Goal: Check status: Check status

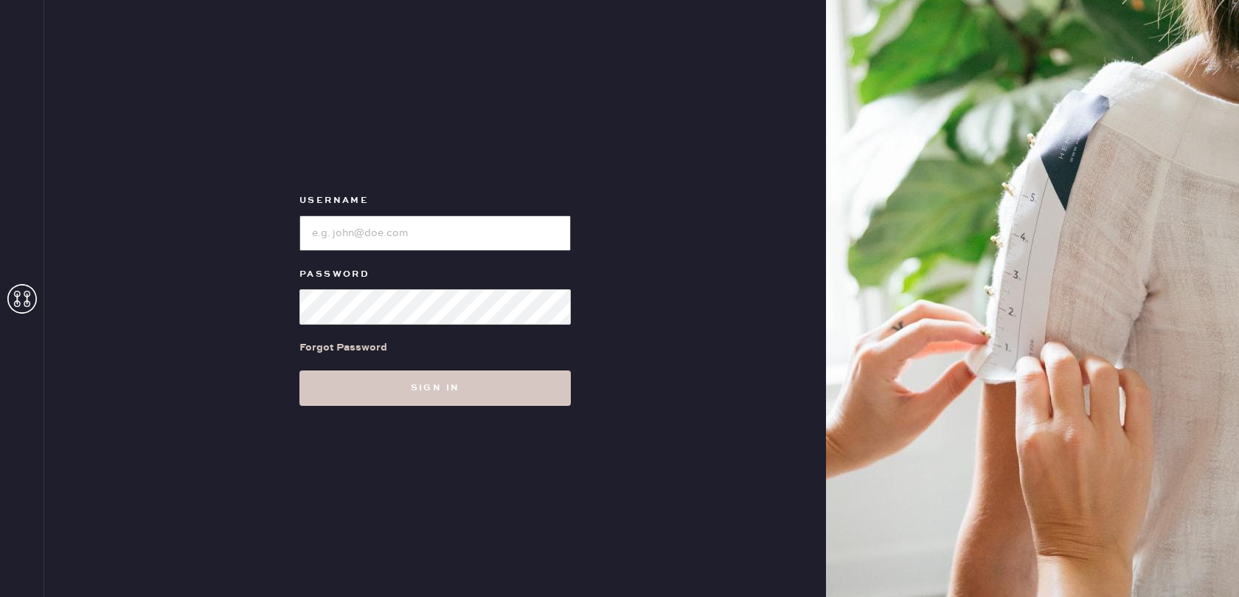
type input "[EMAIL_ADDRESS][DOMAIN_NAME]"
click at [429, 384] on button "Sign in" at bounding box center [434, 387] width 271 height 35
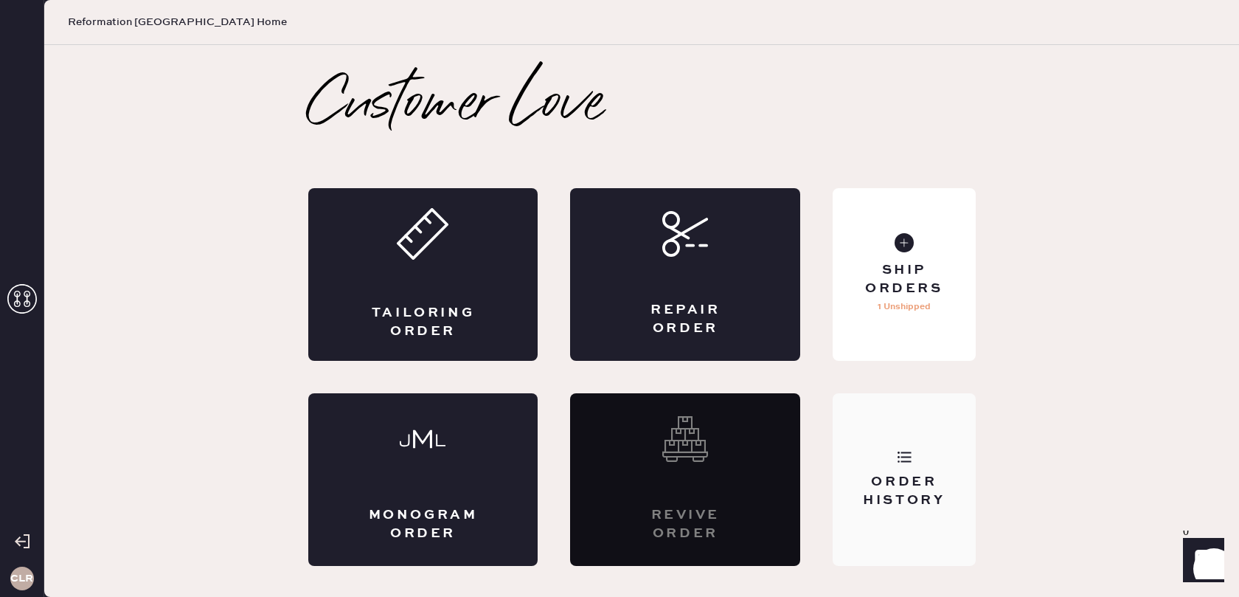
click at [895, 473] on div "Order History" at bounding box center [904, 491] width 119 height 37
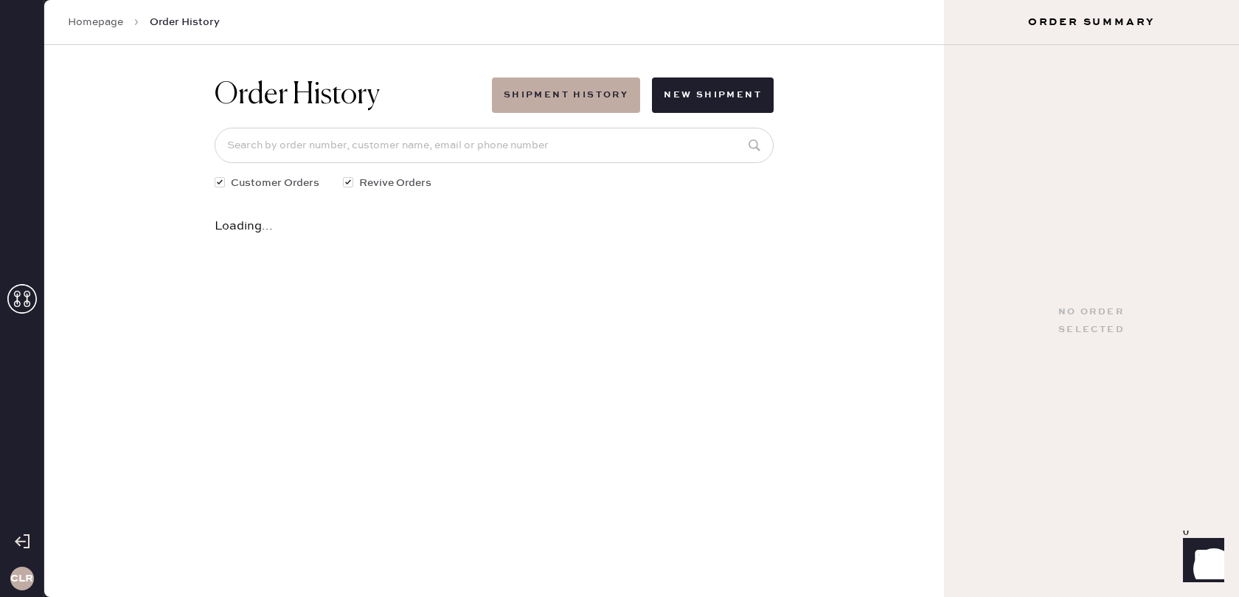
click at [27, 307] on icon at bounding box center [22, 299] width 30 height 30
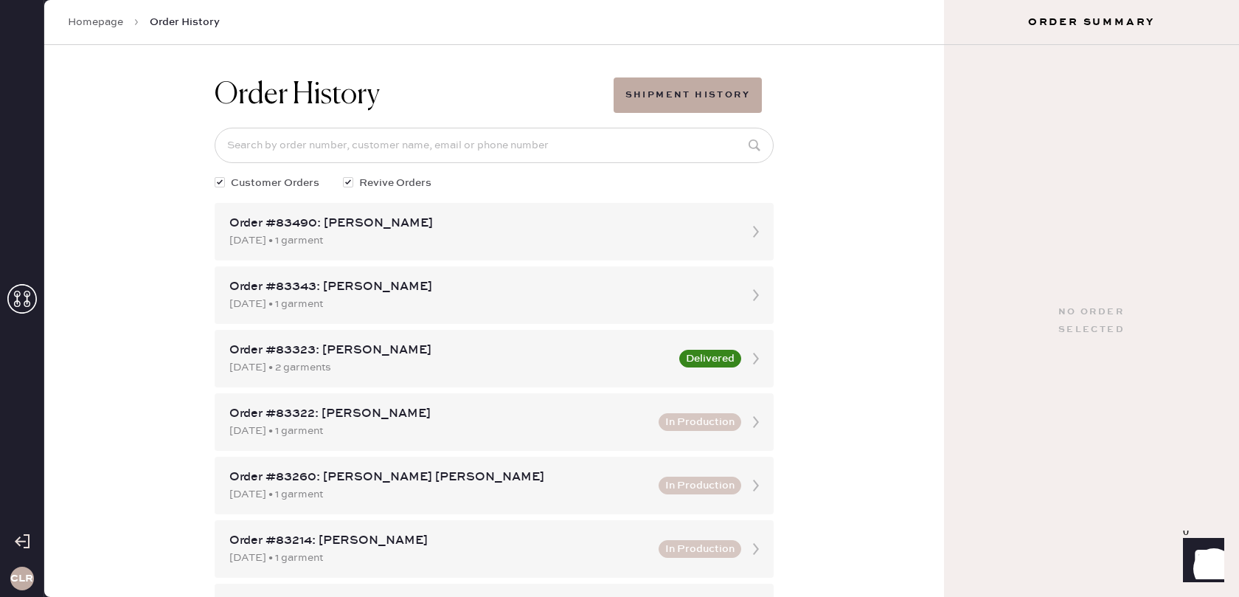
click at [19, 294] on use at bounding box center [22, 299] width 30 height 30
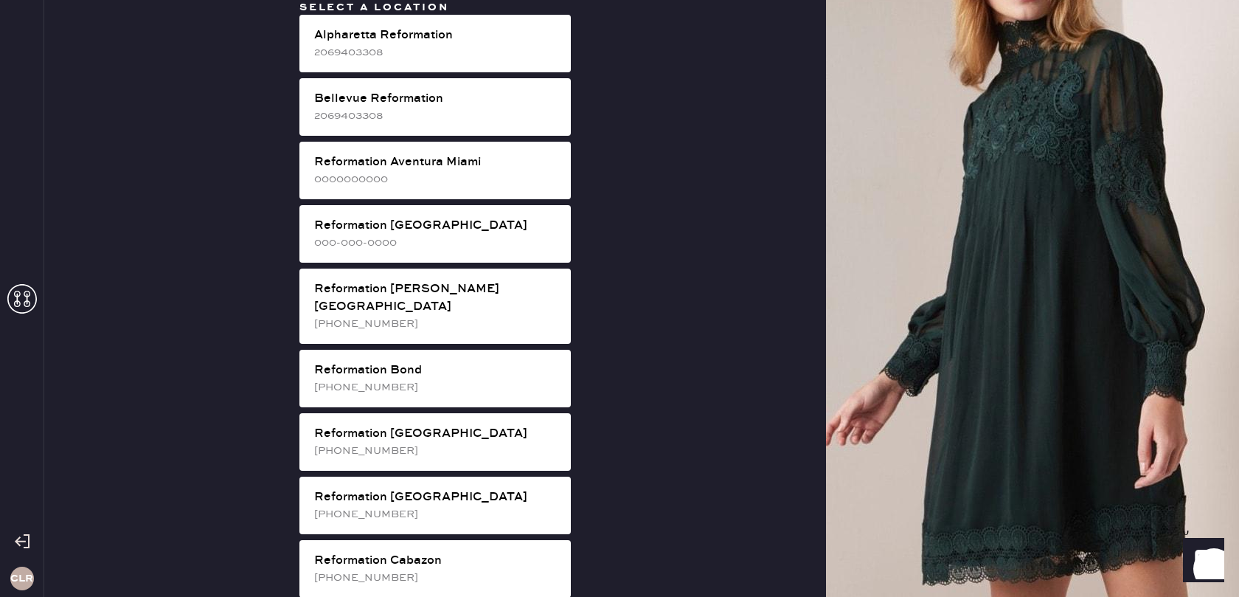
scroll to position [2653, 0]
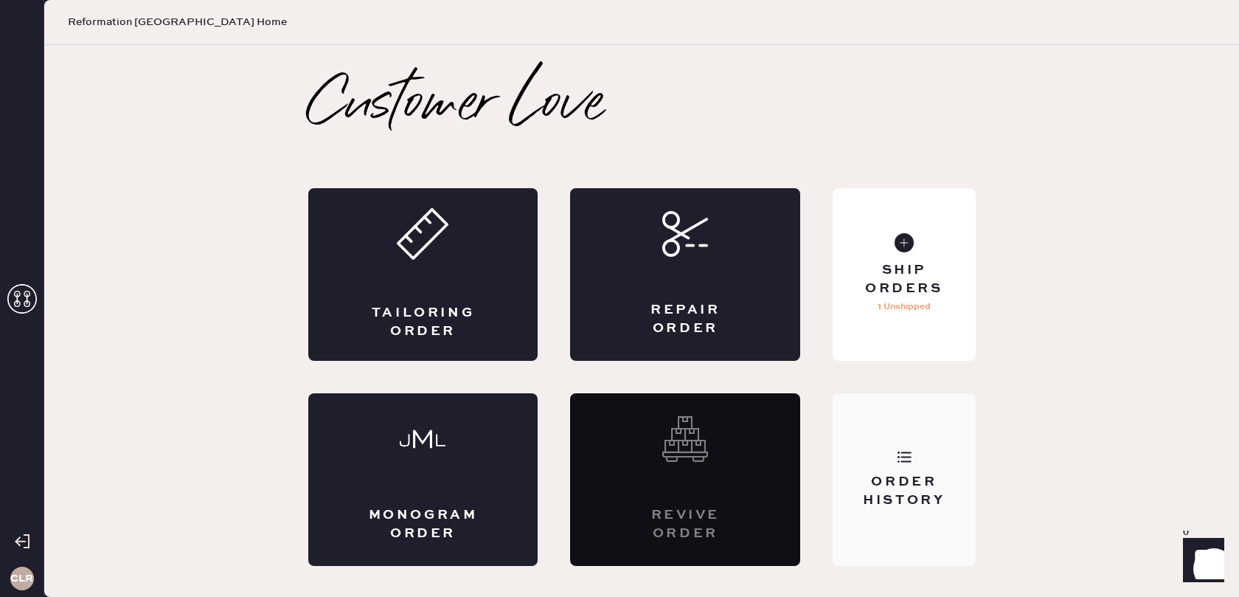
click at [920, 481] on div "Order History" at bounding box center [904, 491] width 119 height 37
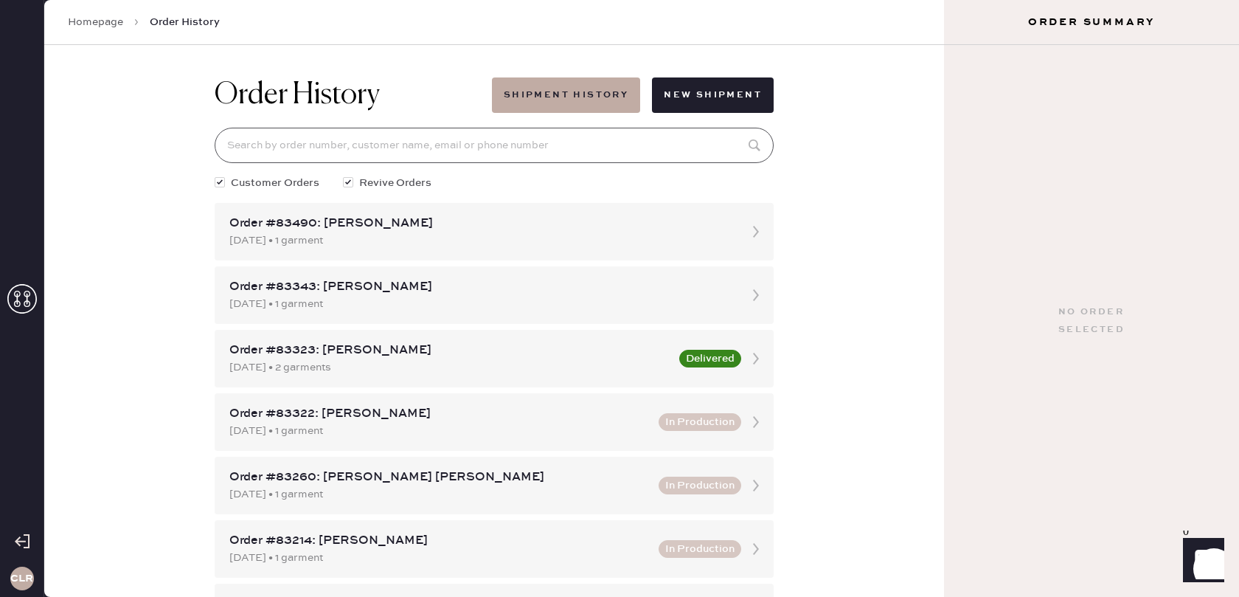
click at [657, 149] on input at bounding box center [494, 145] width 559 height 35
paste input "[EMAIL_ADDRESS][DOMAIN_NAME]"
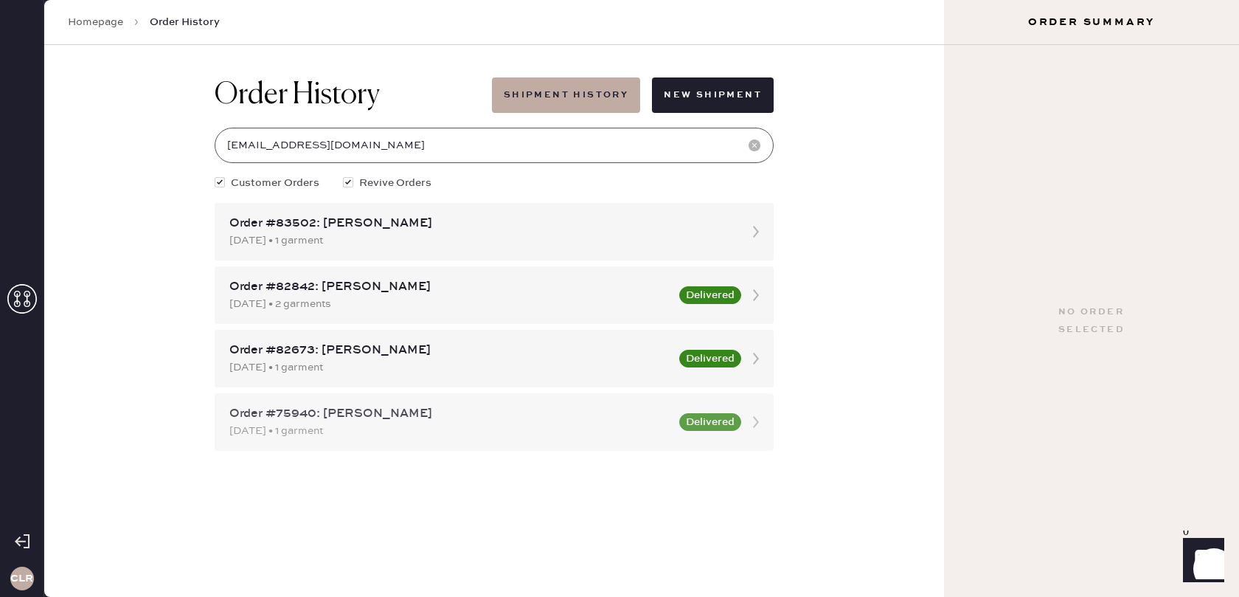
type input "[EMAIL_ADDRESS][DOMAIN_NAME]"
click at [754, 416] on use at bounding box center [756, 422] width 6 height 12
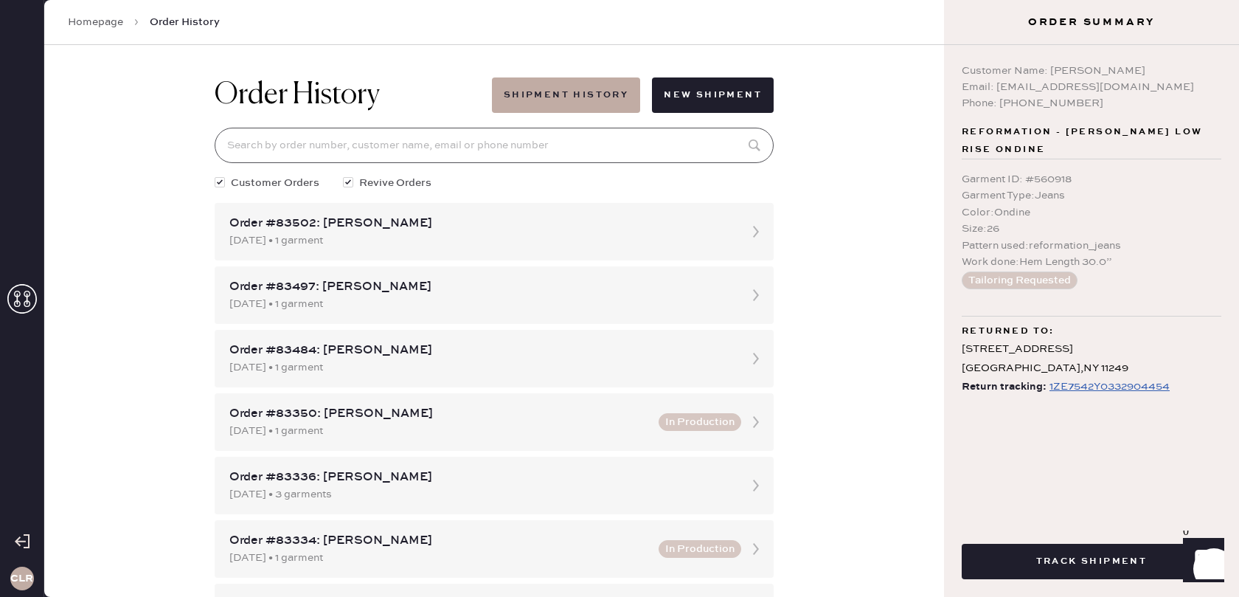
click at [532, 148] on input at bounding box center [494, 145] width 559 height 35
paste input "[EMAIL_ADDRESS][DOMAIN_NAME]"
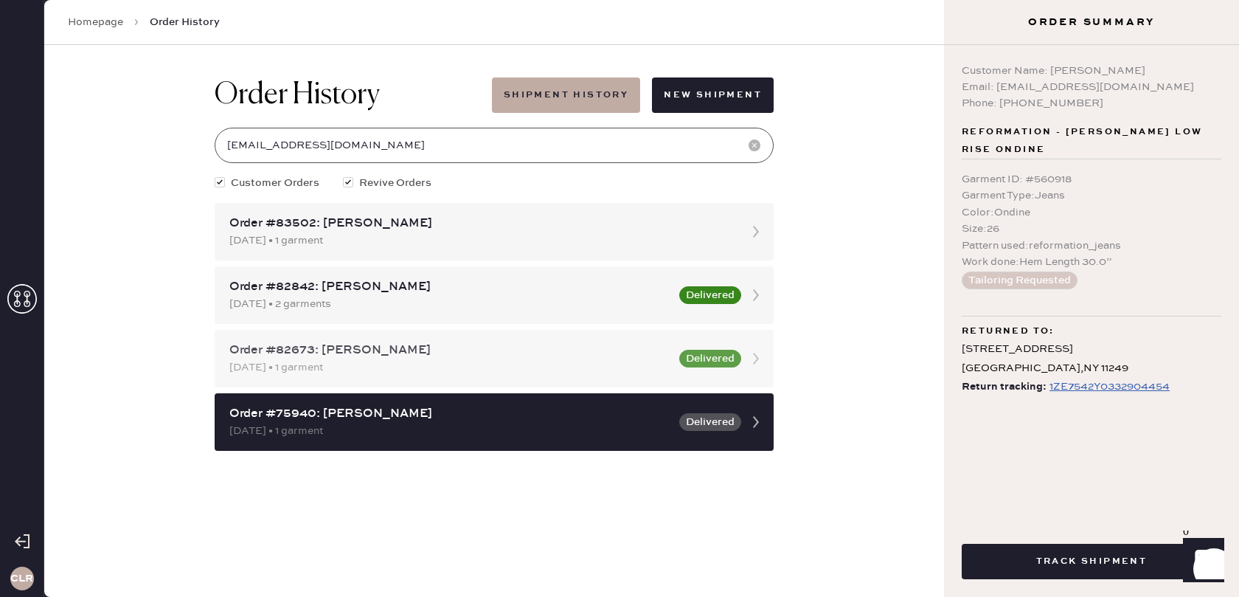
type input "[EMAIL_ADDRESS][DOMAIN_NAME]"
click at [755, 358] on icon at bounding box center [756, 359] width 30 height 30
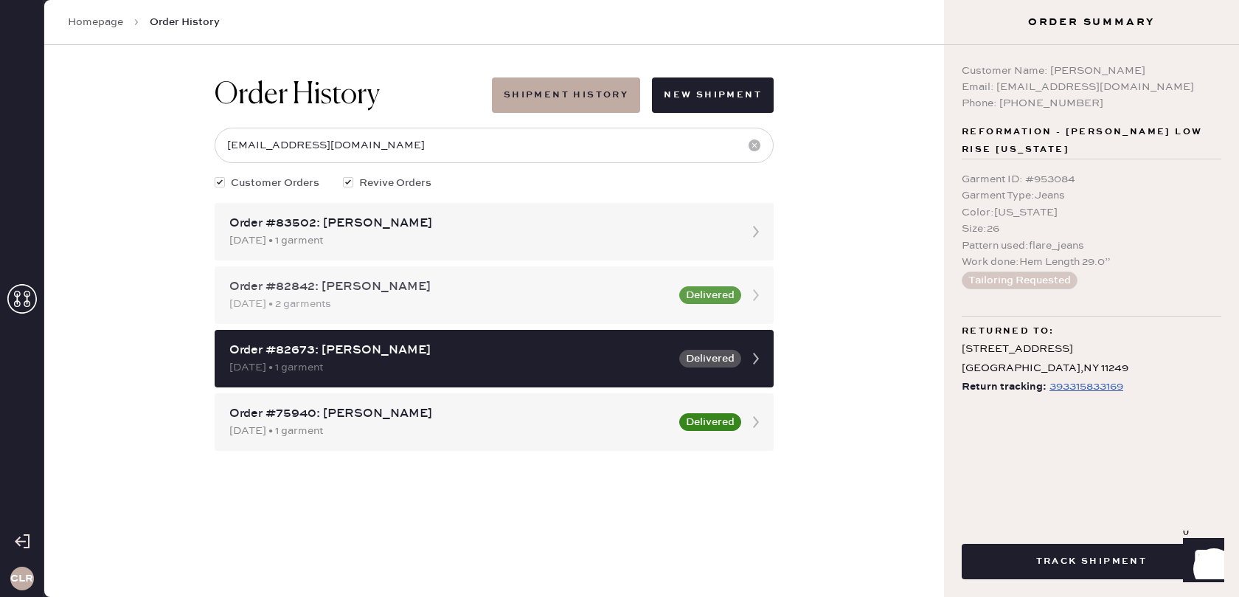
click at [756, 294] on use at bounding box center [756, 295] width 6 height 12
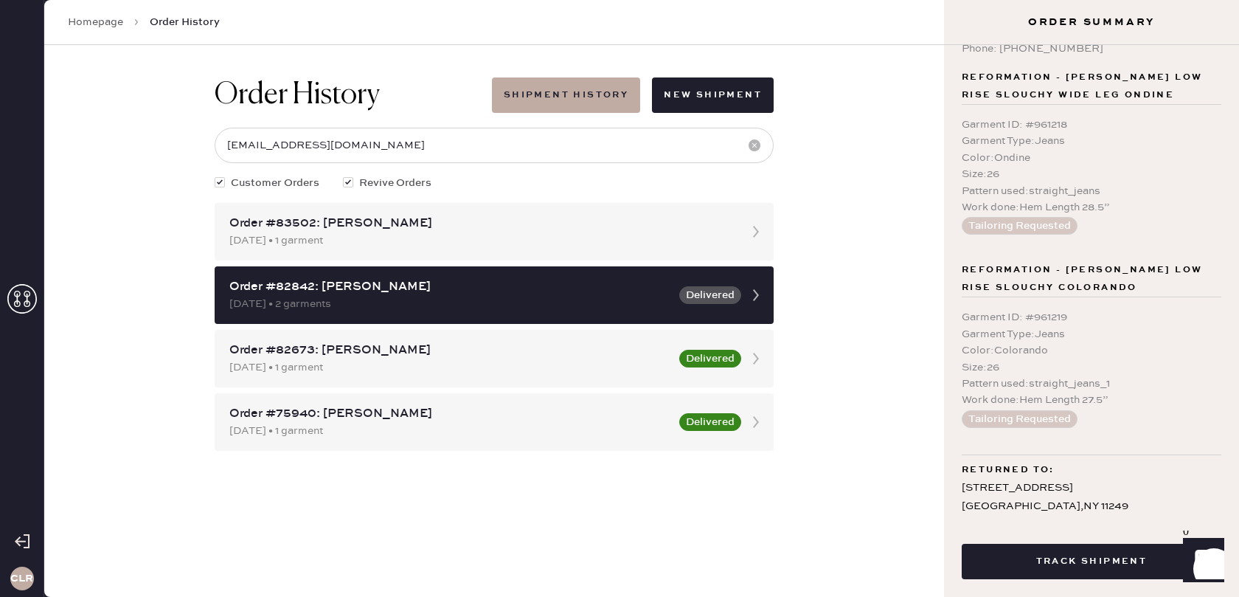
scroll to position [98, 0]
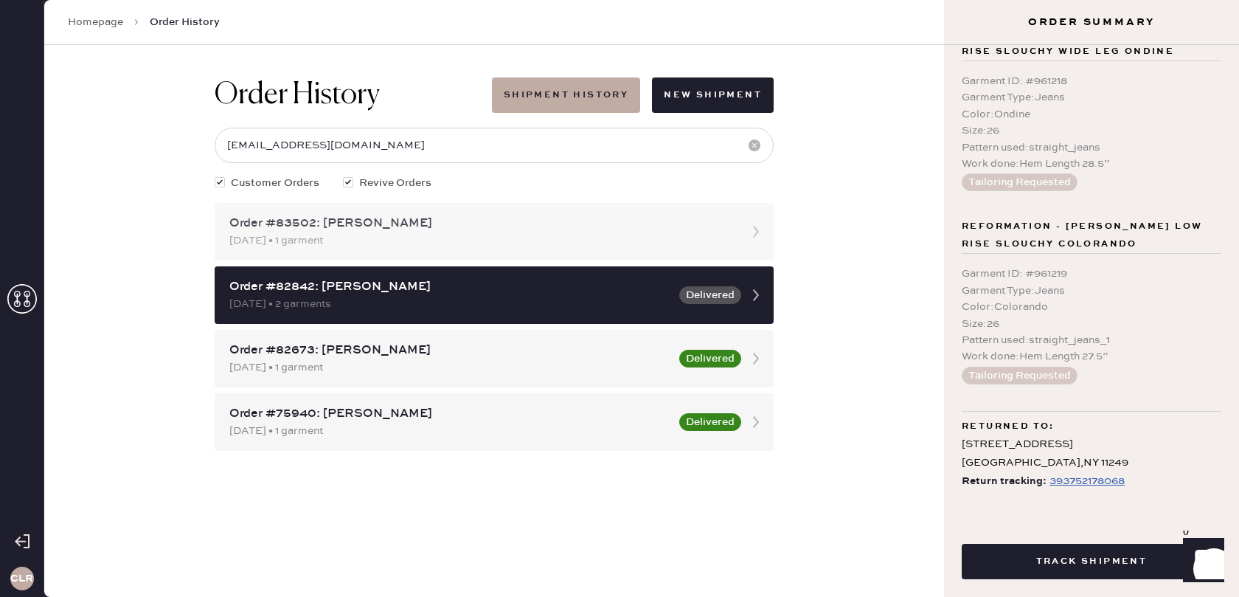
click at [755, 232] on icon at bounding box center [756, 232] width 30 height 30
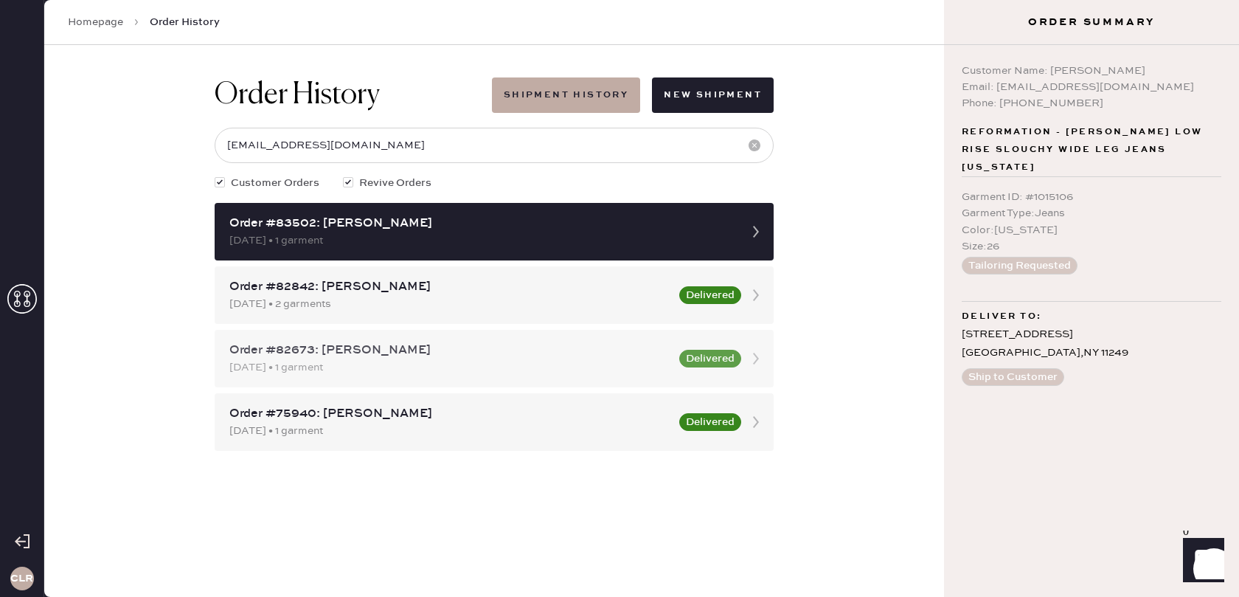
click at [758, 358] on icon at bounding box center [756, 359] width 30 height 30
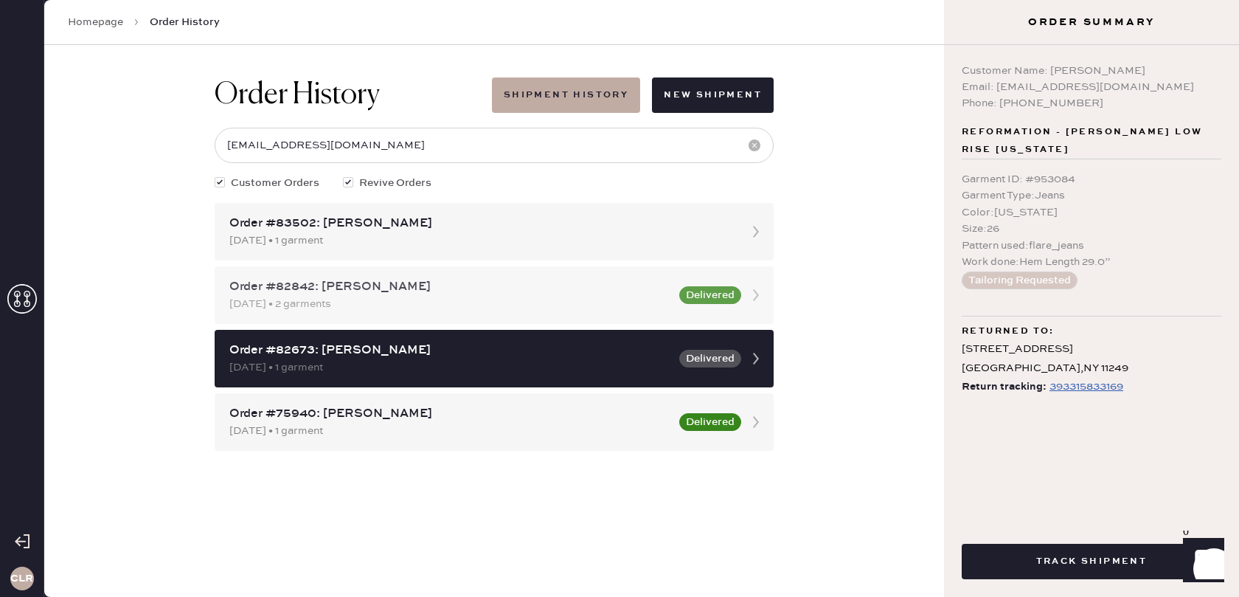
click at [748, 294] on icon at bounding box center [756, 295] width 30 height 30
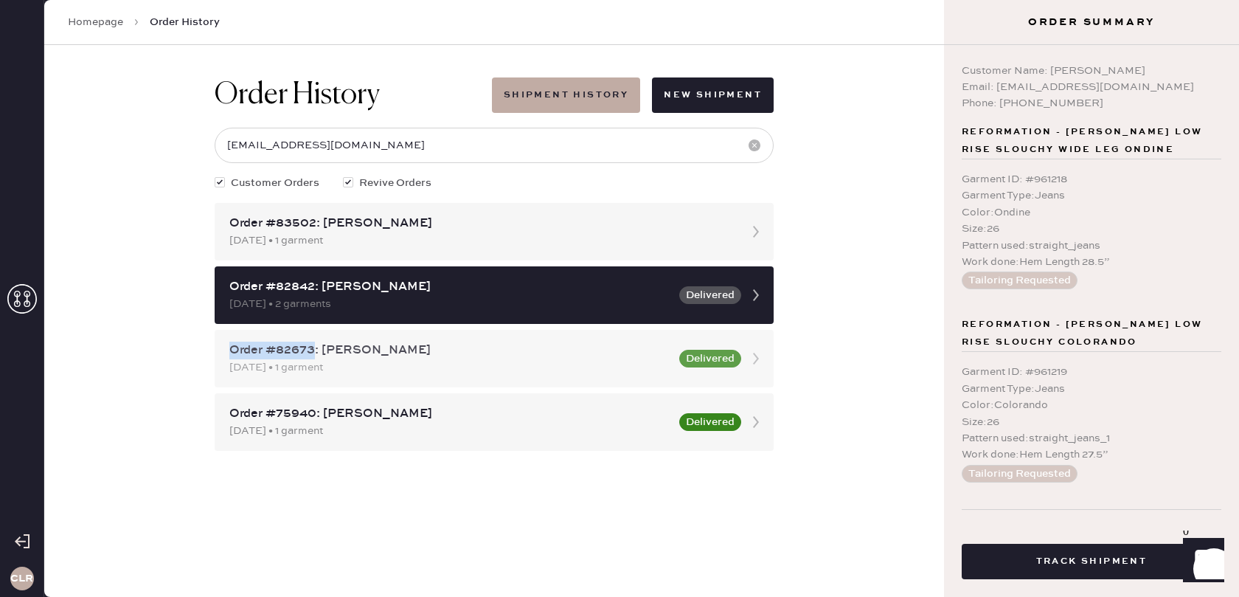
copy div "Order #82673"
drag, startPoint x: 313, startPoint y: 354, endPoint x: 229, endPoint y: 356, distance: 83.4
click at [229, 356] on div "Order #82673: [PERSON_NAME]" at bounding box center [449, 351] width 441 height 18
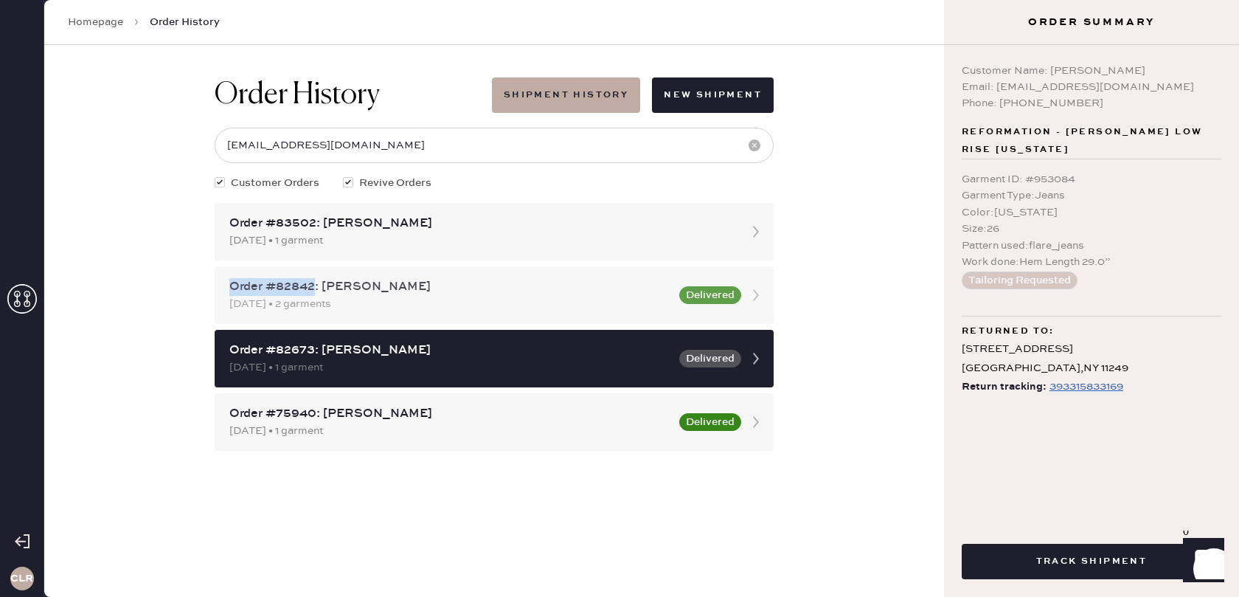
copy div "Order #82842"
drag, startPoint x: 316, startPoint y: 285, endPoint x: 233, endPoint y: 288, distance: 82.7
click at [233, 288] on div "Order #82842: [PERSON_NAME]" at bounding box center [449, 287] width 441 height 18
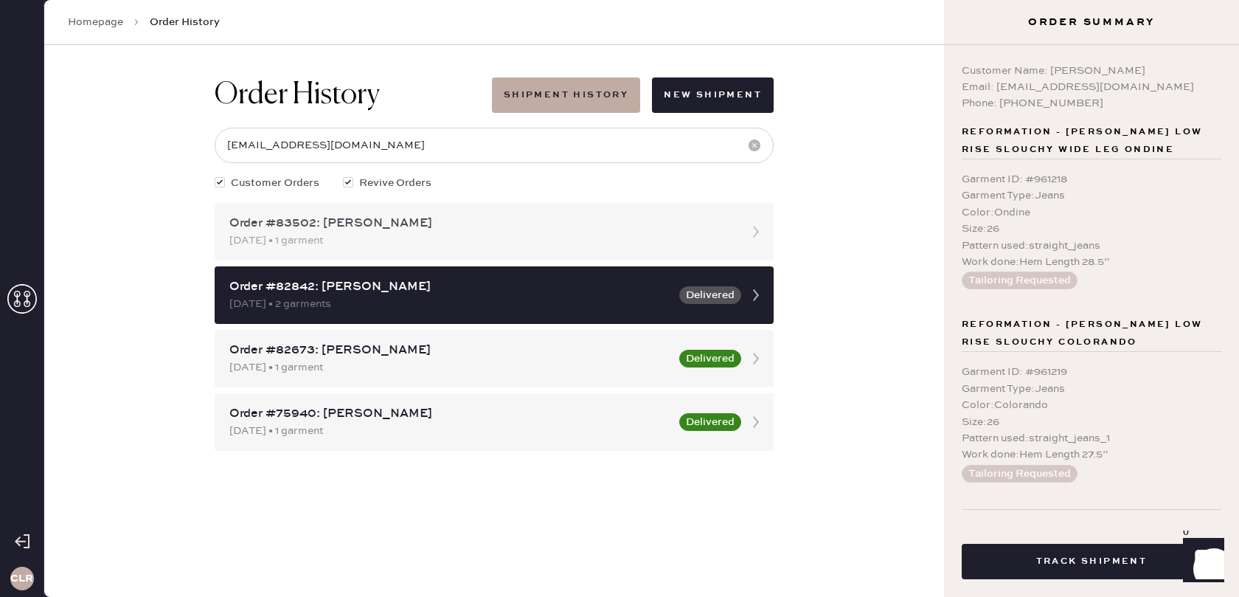
click at [620, 234] on div "[DATE] • 1 garment" at bounding box center [480, 240] width 503 height 16
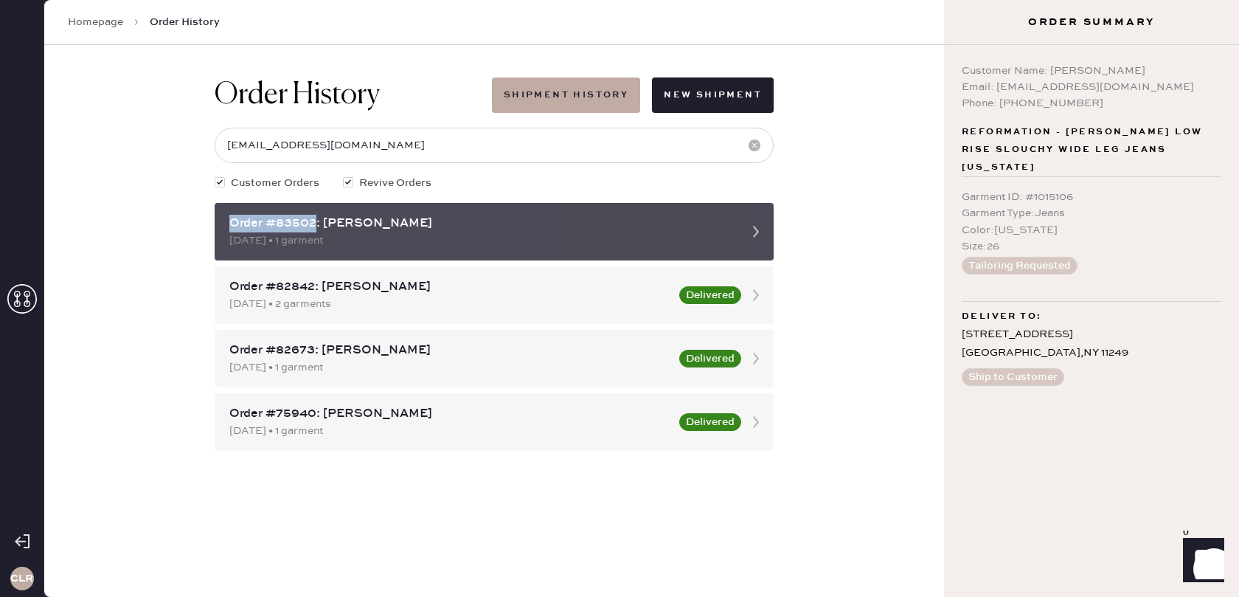
copy div "Order #83502"
drag, startPoint x: 316, startPoint y: 223, endPoint x: 232, endPoint y: 226, distance: 84.1
click at [231, 226] on div "Order #83502: [PERSON_NAME]" at bounding box center [480, 224] width 503 height 18
